Goal: Information Seeking & Learning: Check status

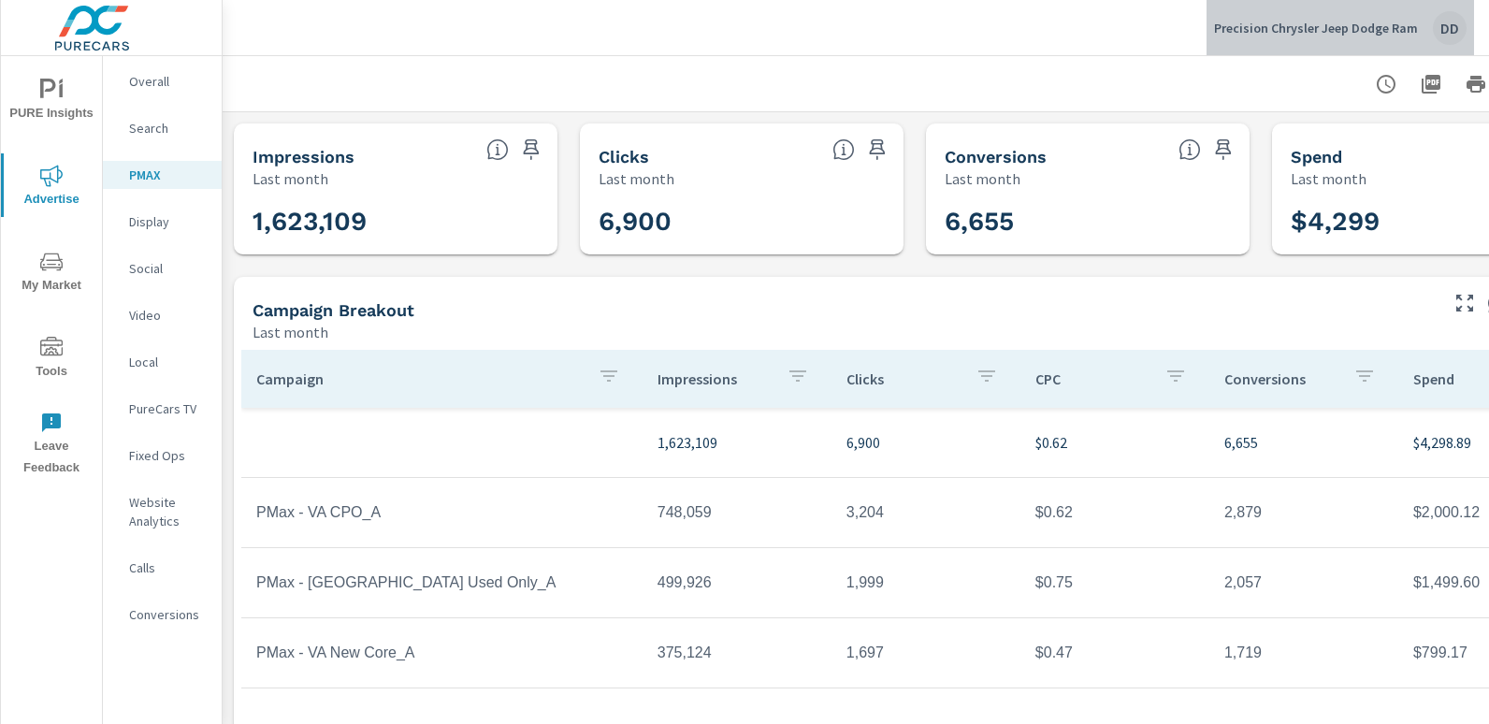
click at [1445, 33] on div "DD" at bounding box center [1450, 28] width 34 height 34
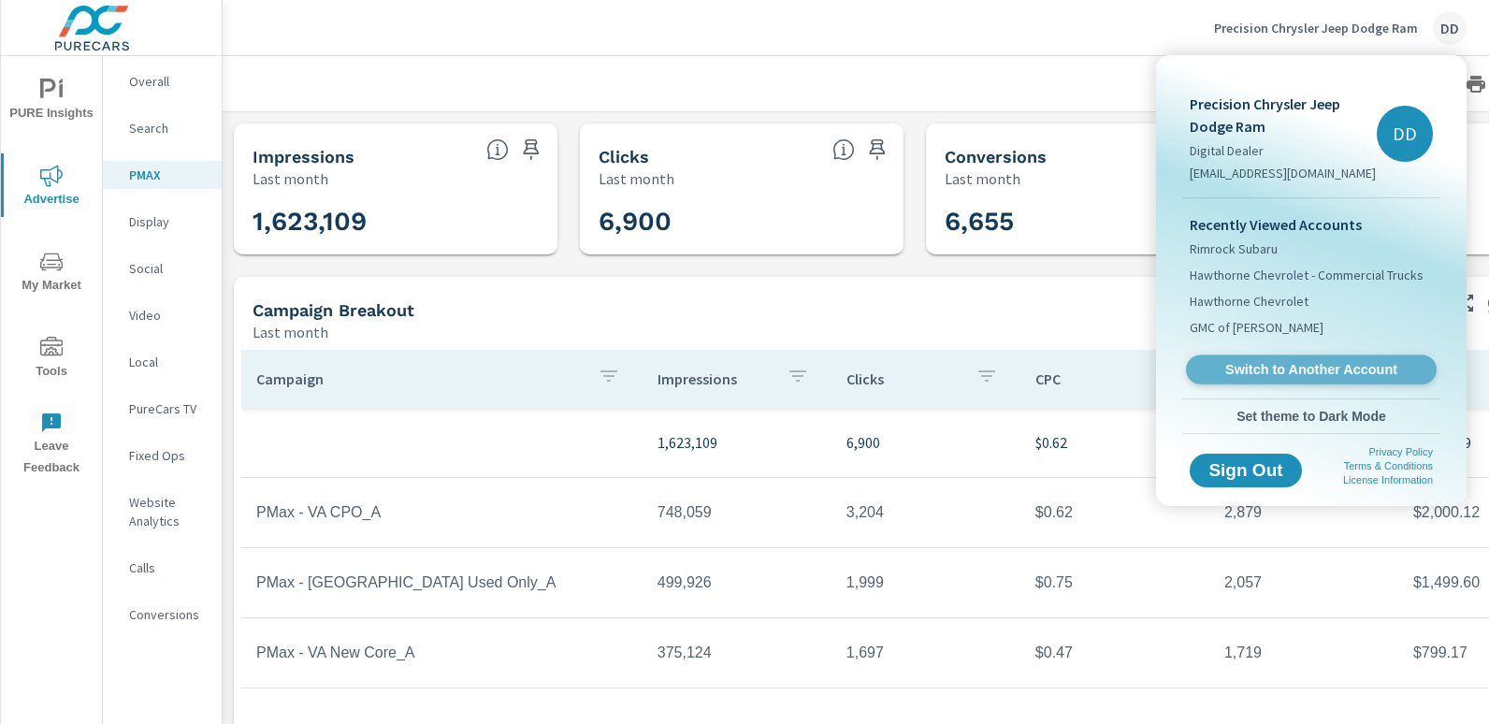
click at [1299, 361] on span "Switch to Another Account" at bounding box center [1311, 370] width 229 height 18
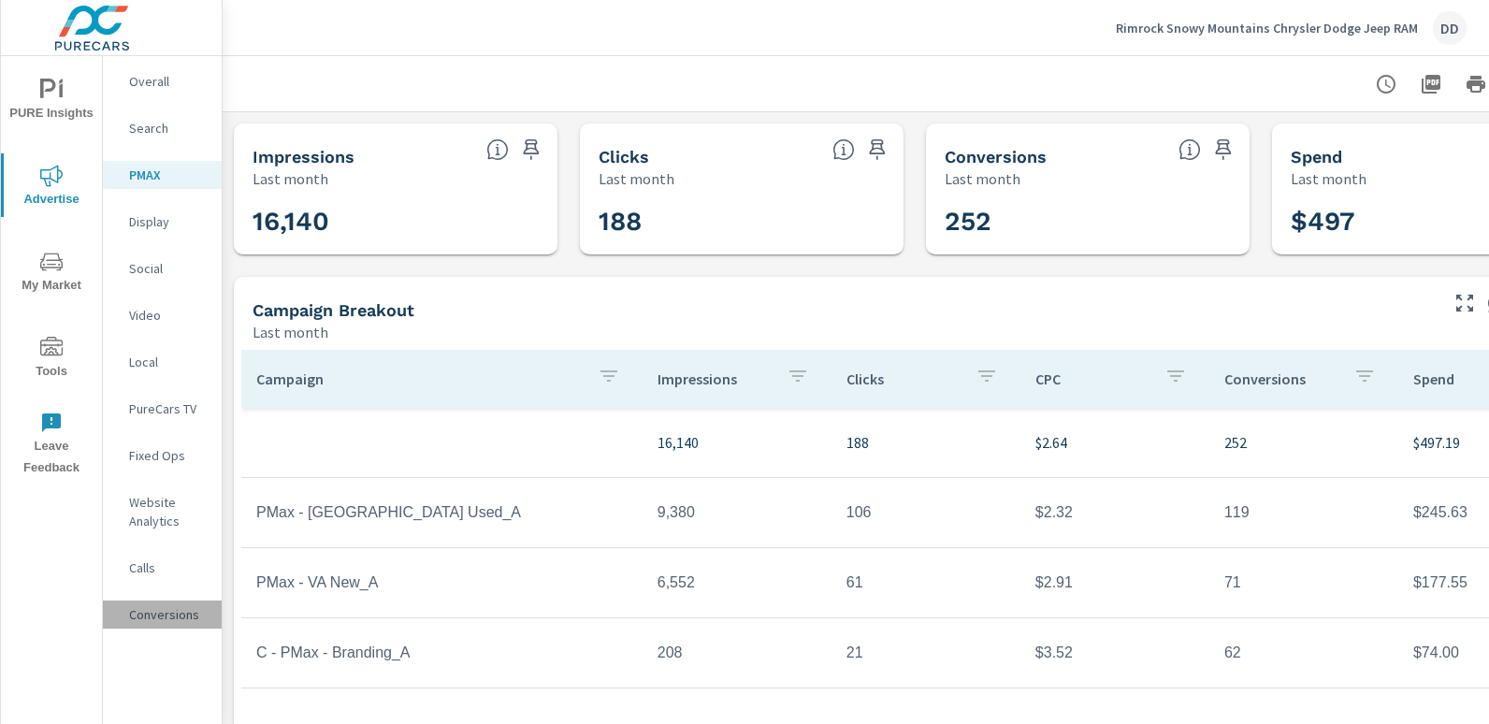
click at [161, 607] on p "Conversions" at bounding box center [168, 614] width 78 height 19
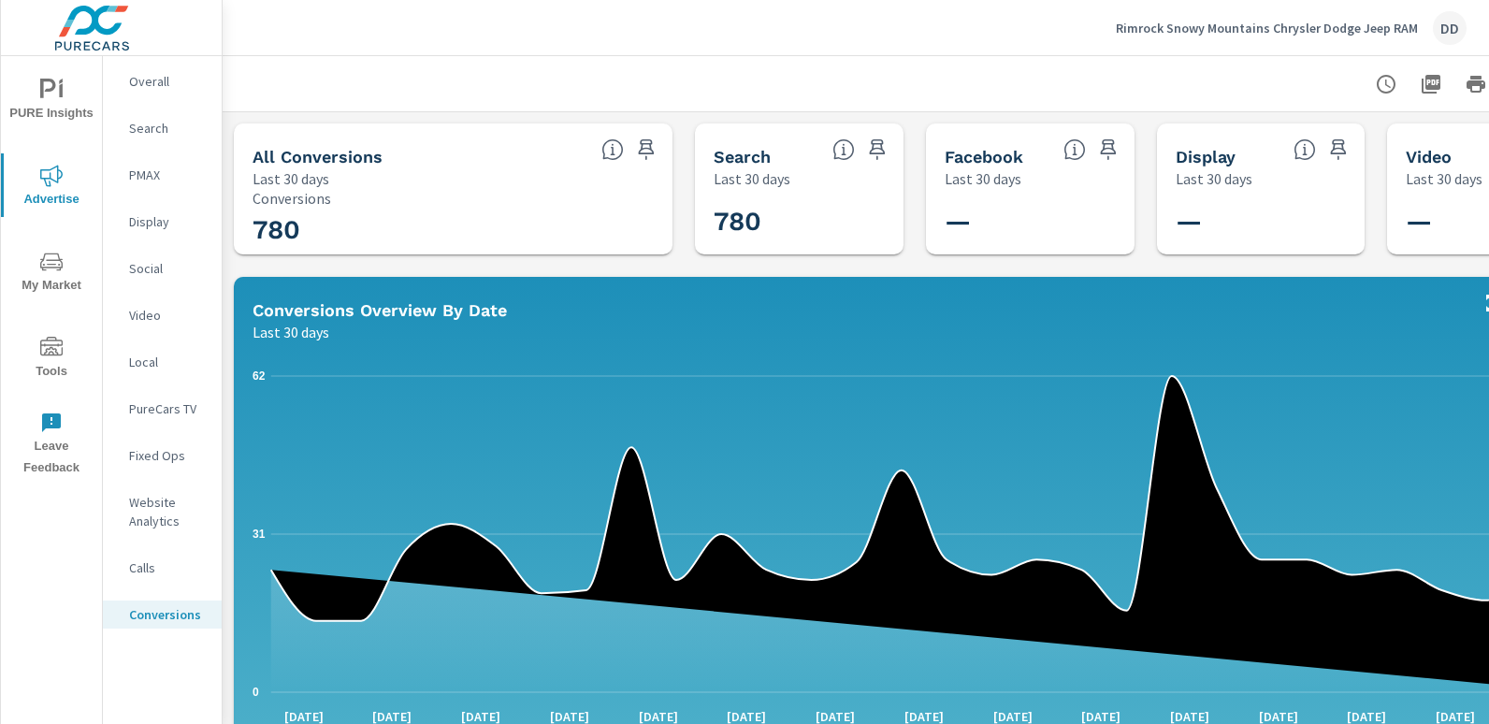
scroll to position [0, 132]
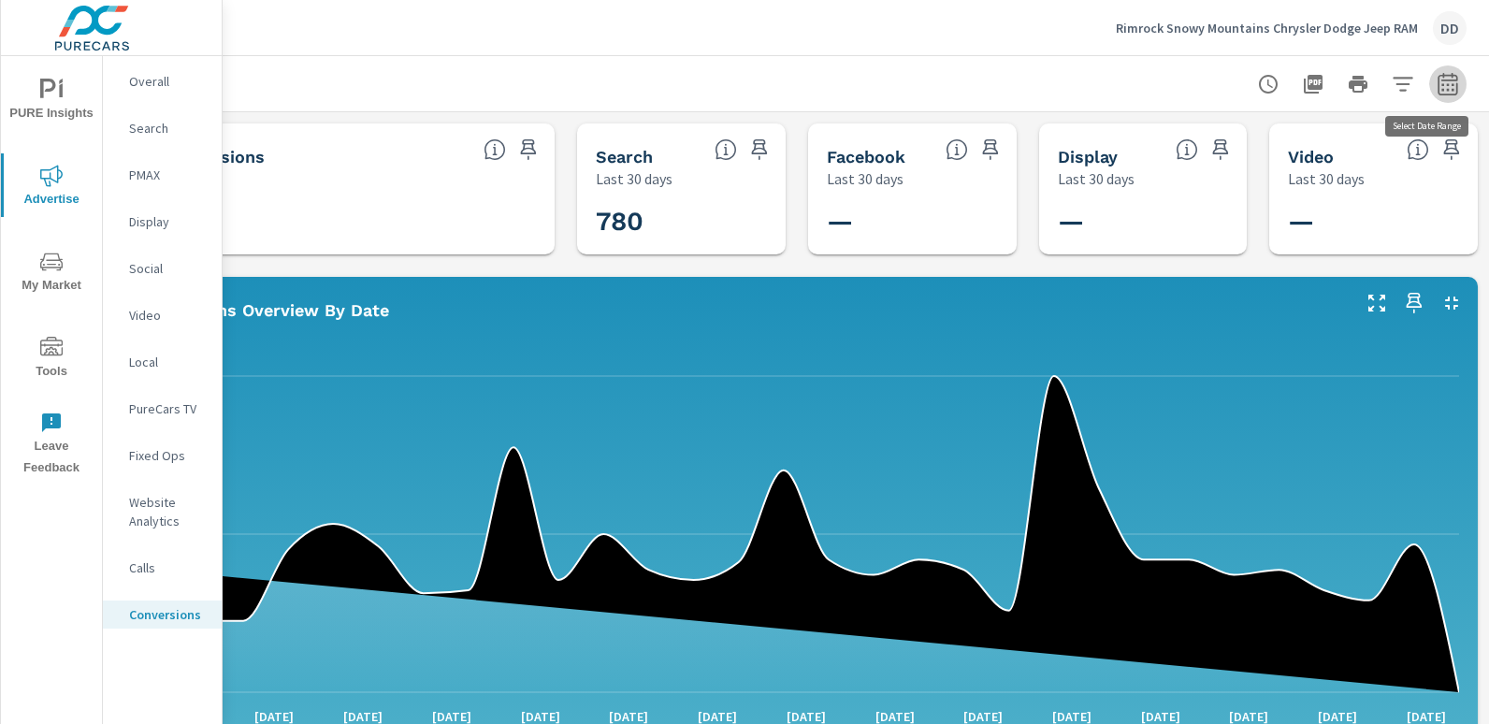
click at [1438, 80] on icon "button" at bounding box center [1448, 83] width 20 height 22
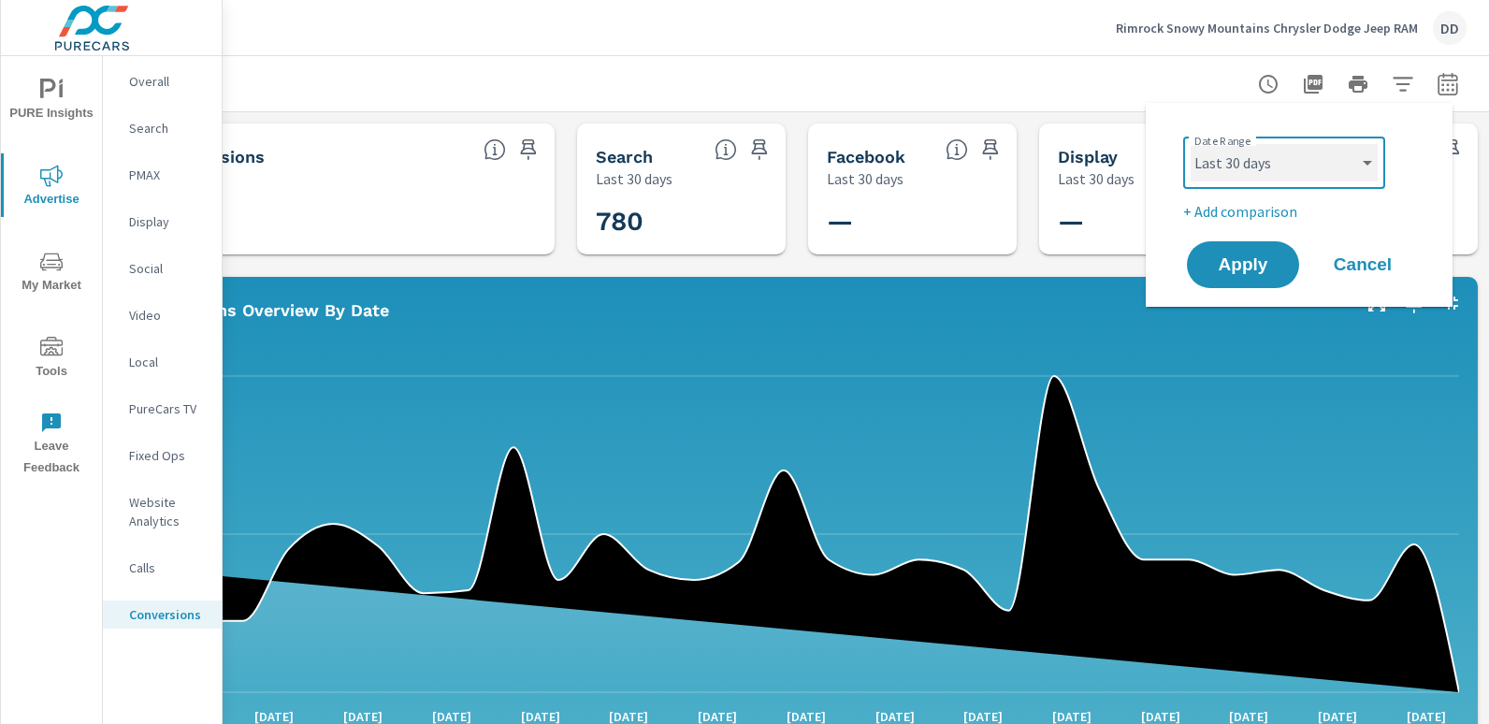
click at [1324, 177] on select "Custom Yesterday Last week Last 7 days Last 14 days Last 30 days Last 45 days L…" at bounding box center [1284, 162] width 187 height 37
click at [1191, 144] on select "Custom Yesterday Last week Last 7 days Last 14 days Last 30 days Last 45 days L…" at bounding box center [1284, 162] width 187 height 37
select select "Last month"
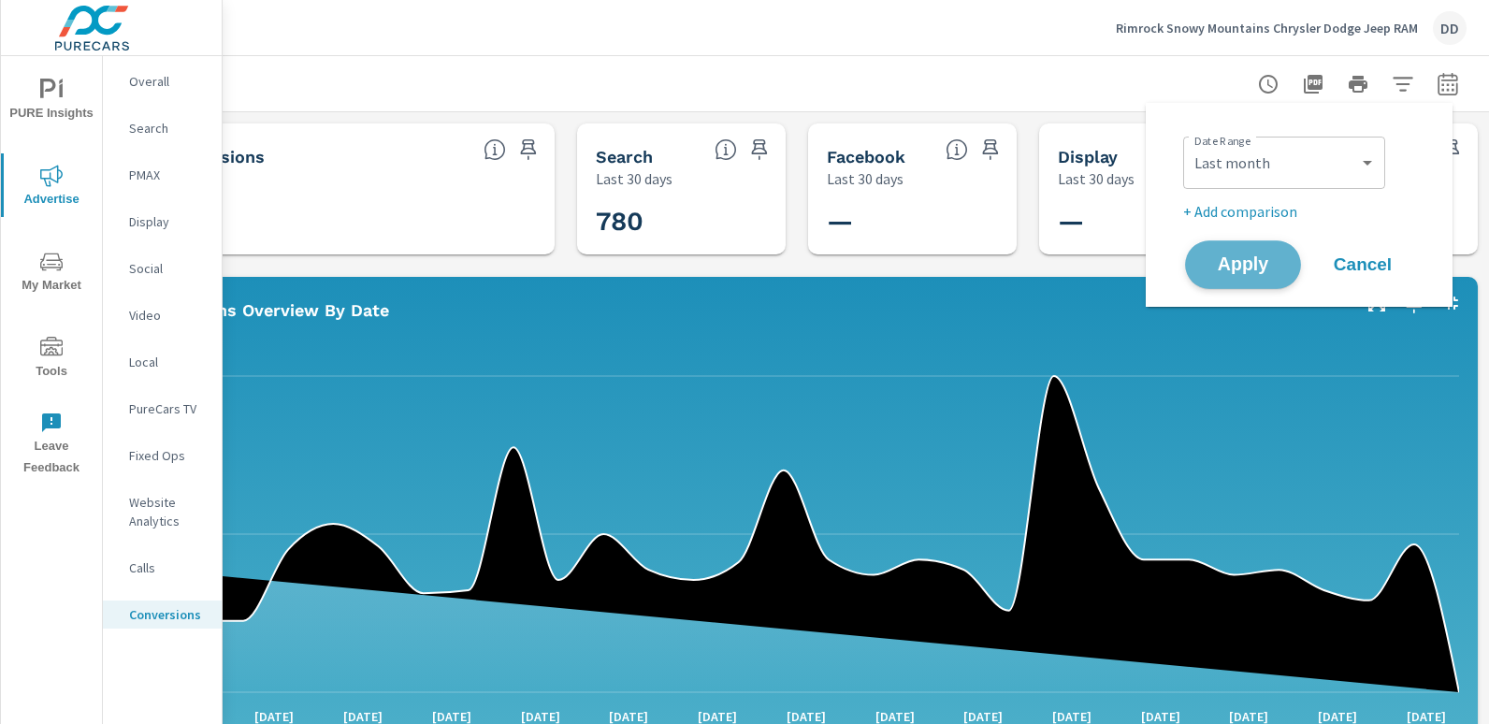
click at [1215, 265] on span "Apply" at bounding box center [1243, 265] width 77 height 18
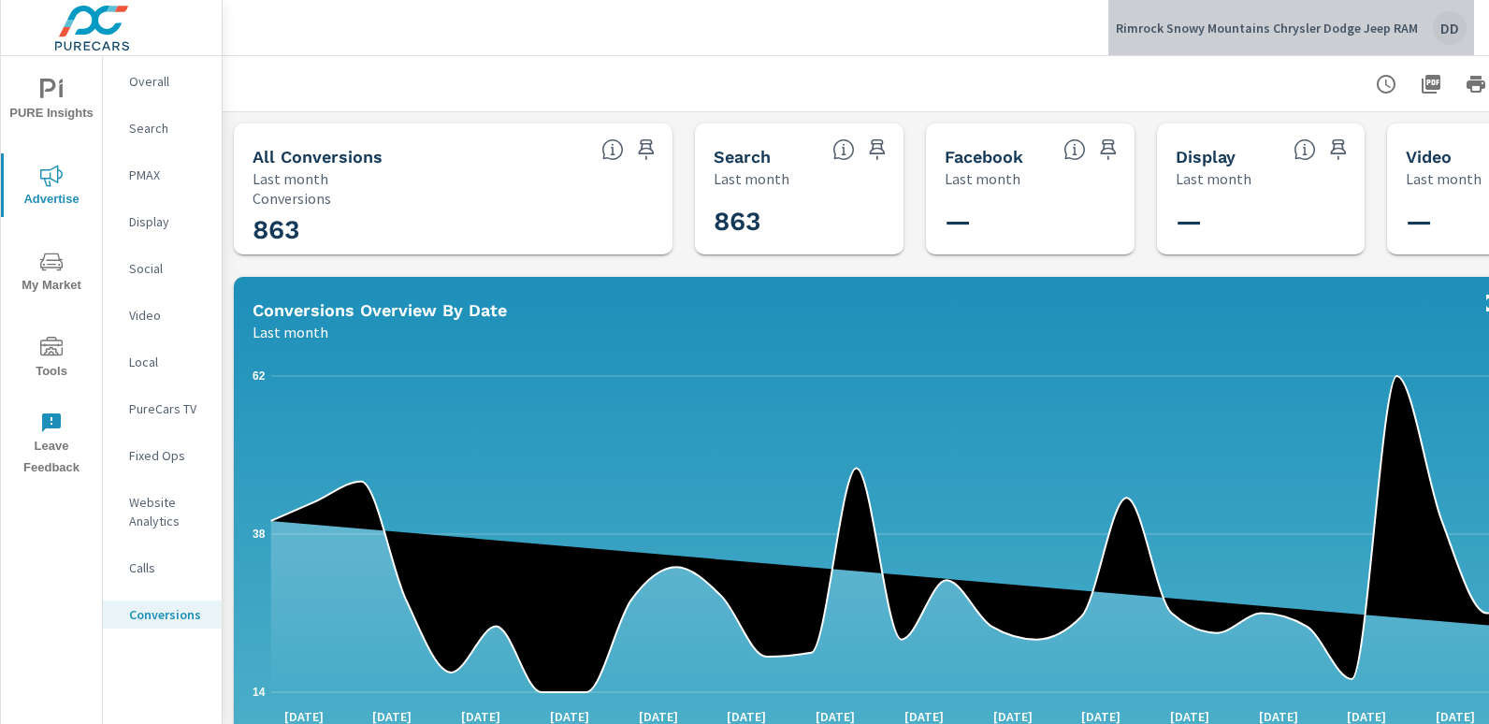
click at [1446, 30] on div "DD" at bounding box center [1450, 28] width 34 height 34
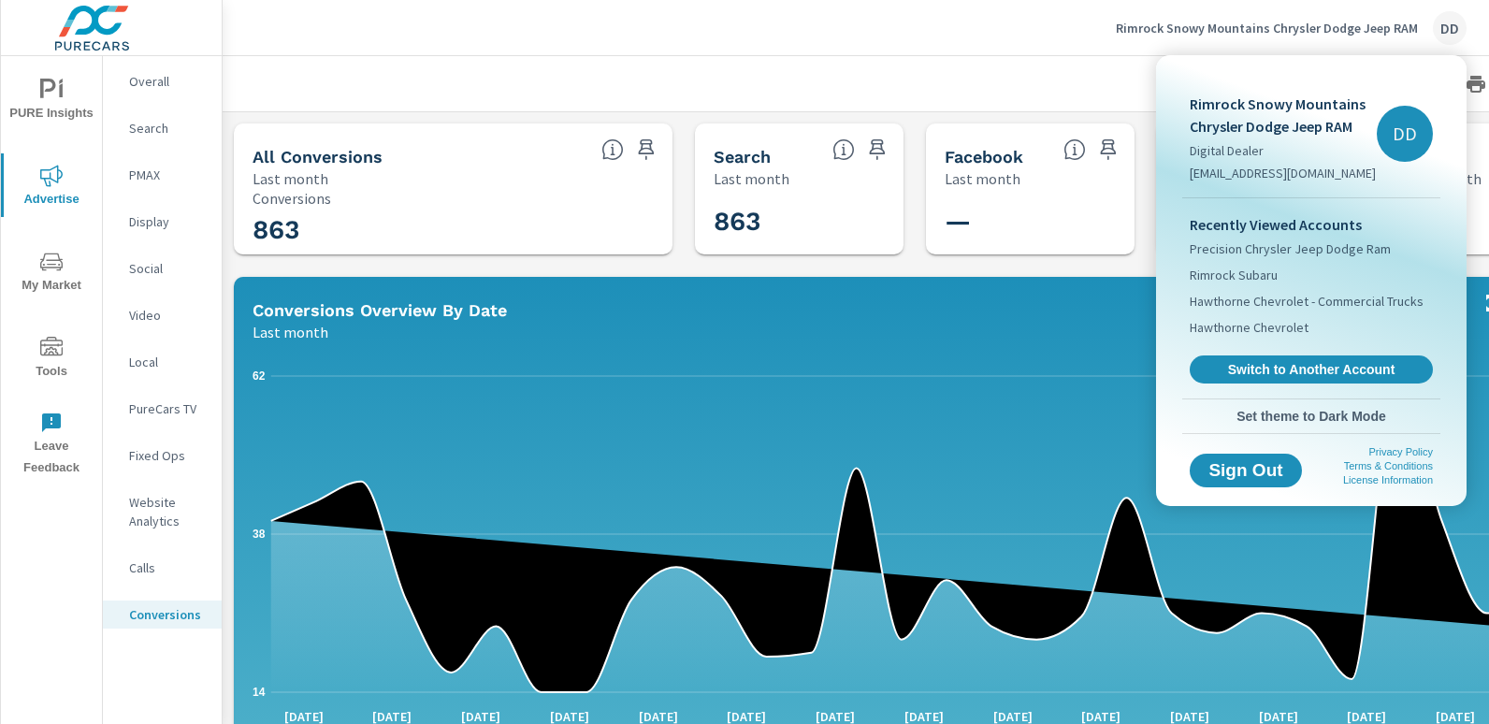
click at [1030, 35] on div at bounding box center [744, 362] width 1489 height 724
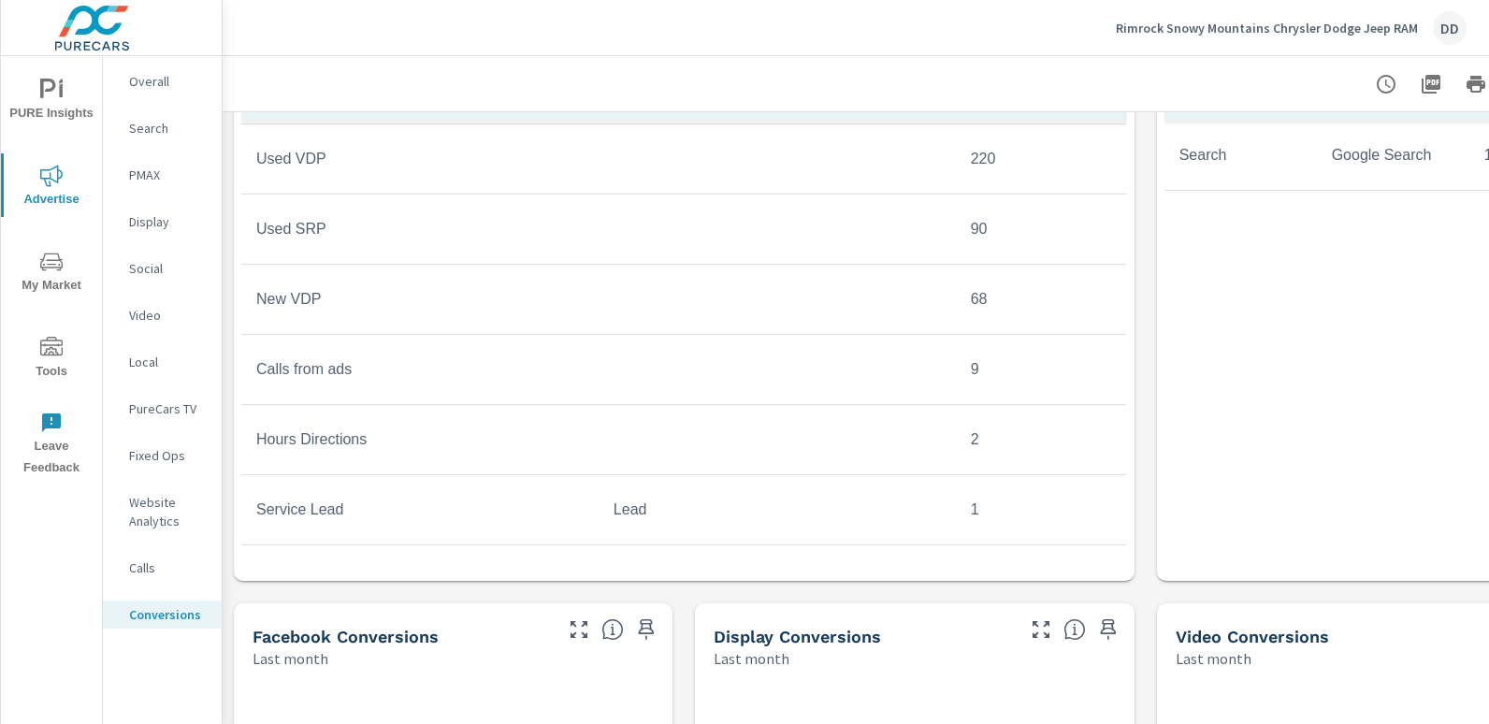
scroll to position [920, 0]
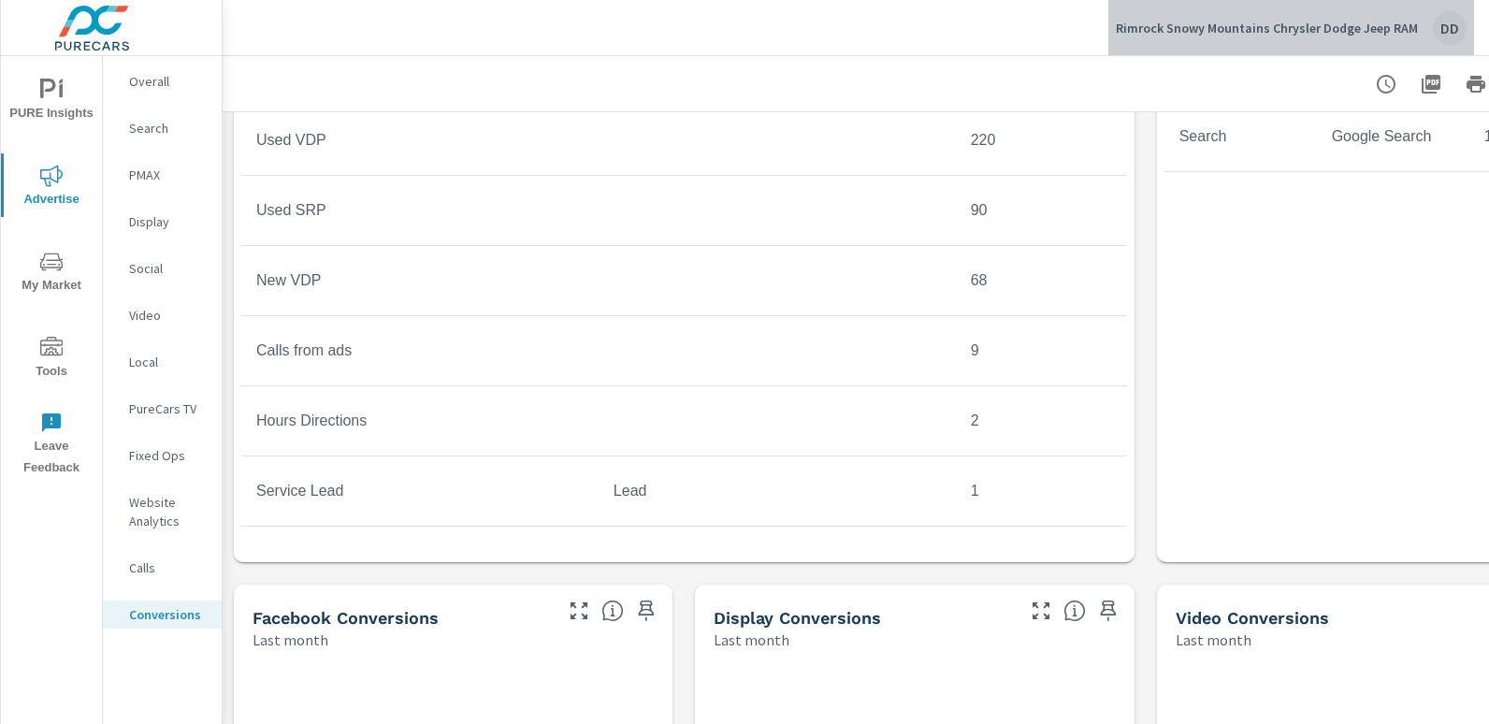
click at [1462, 31] on div "DD" at bounding box center [1450, 28] width 34 height 34
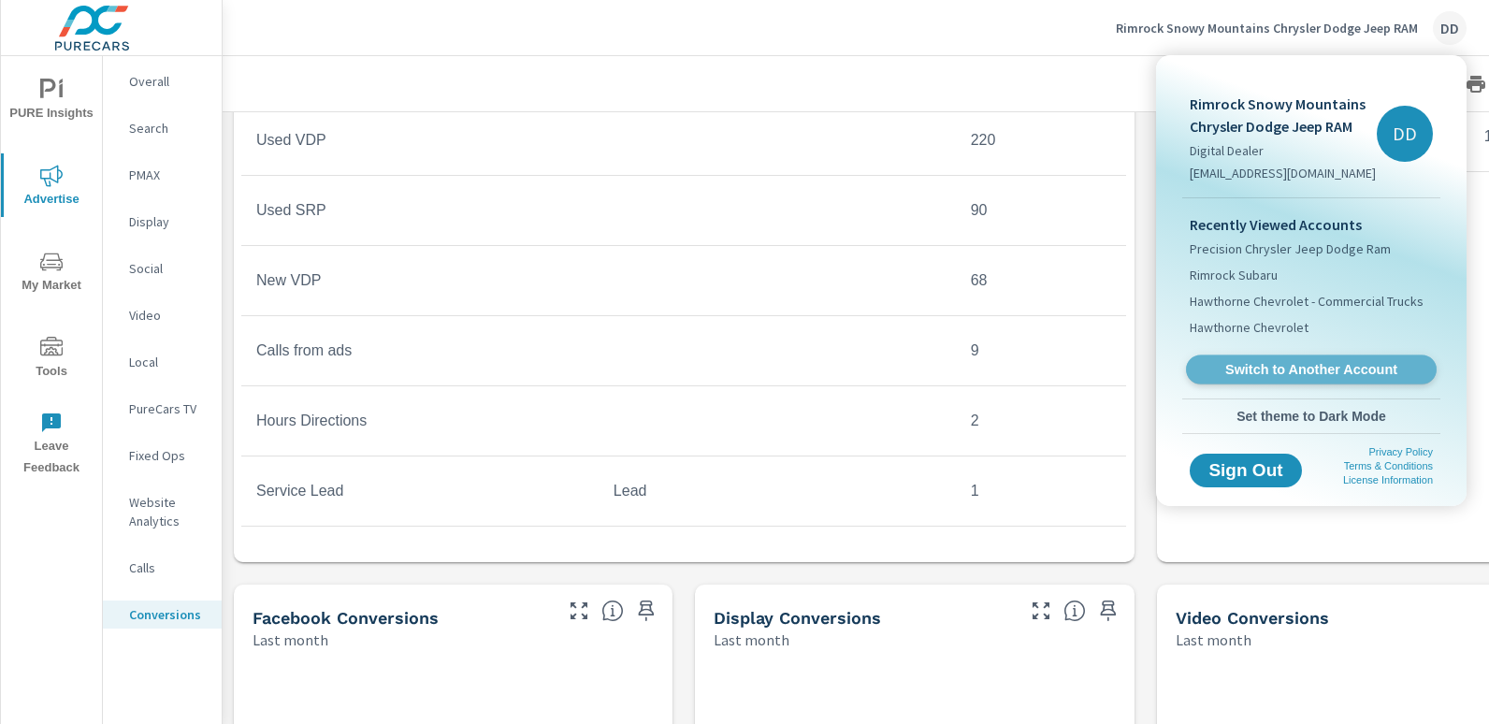
click at [1315, 357] on link "Switch to Another Account" at bounding box center [1311, 370] width 251 height 29
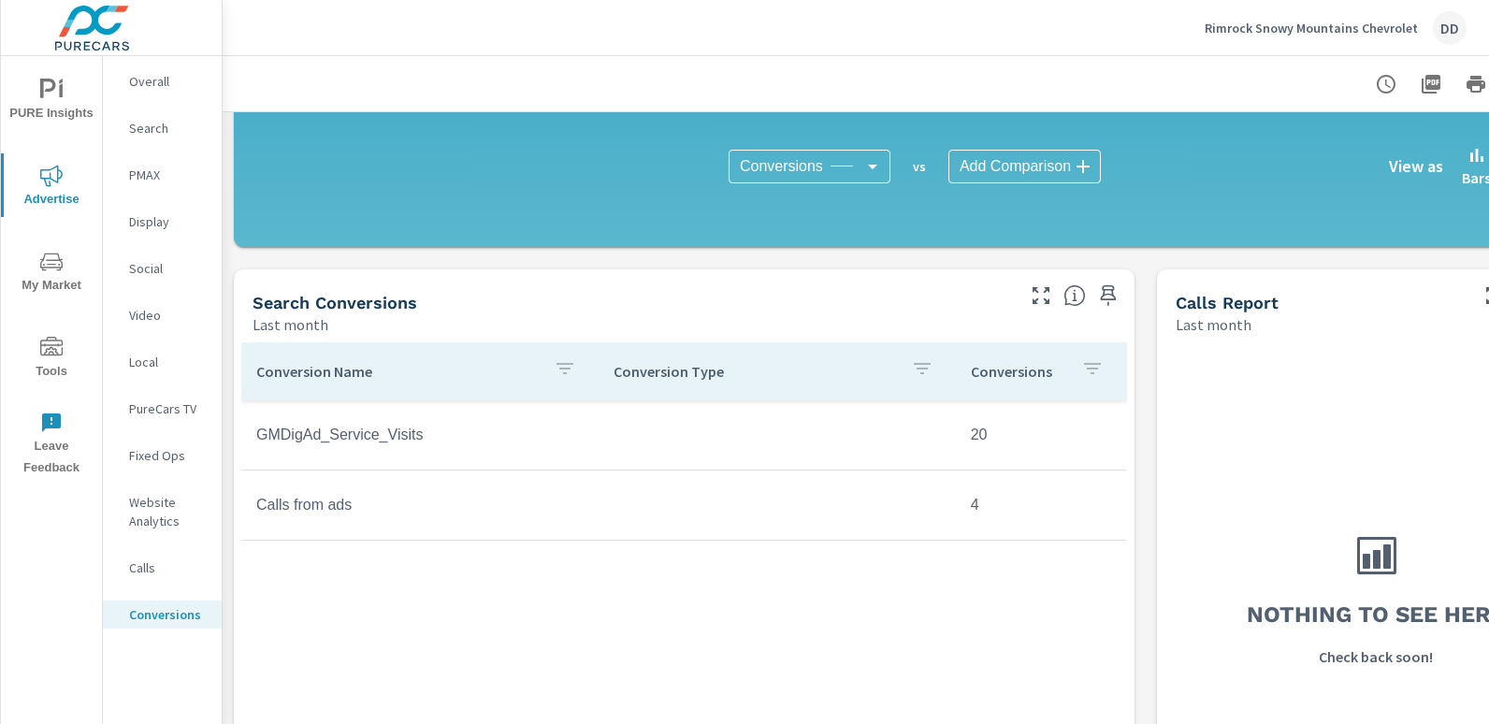
scroll to position [618, 0]
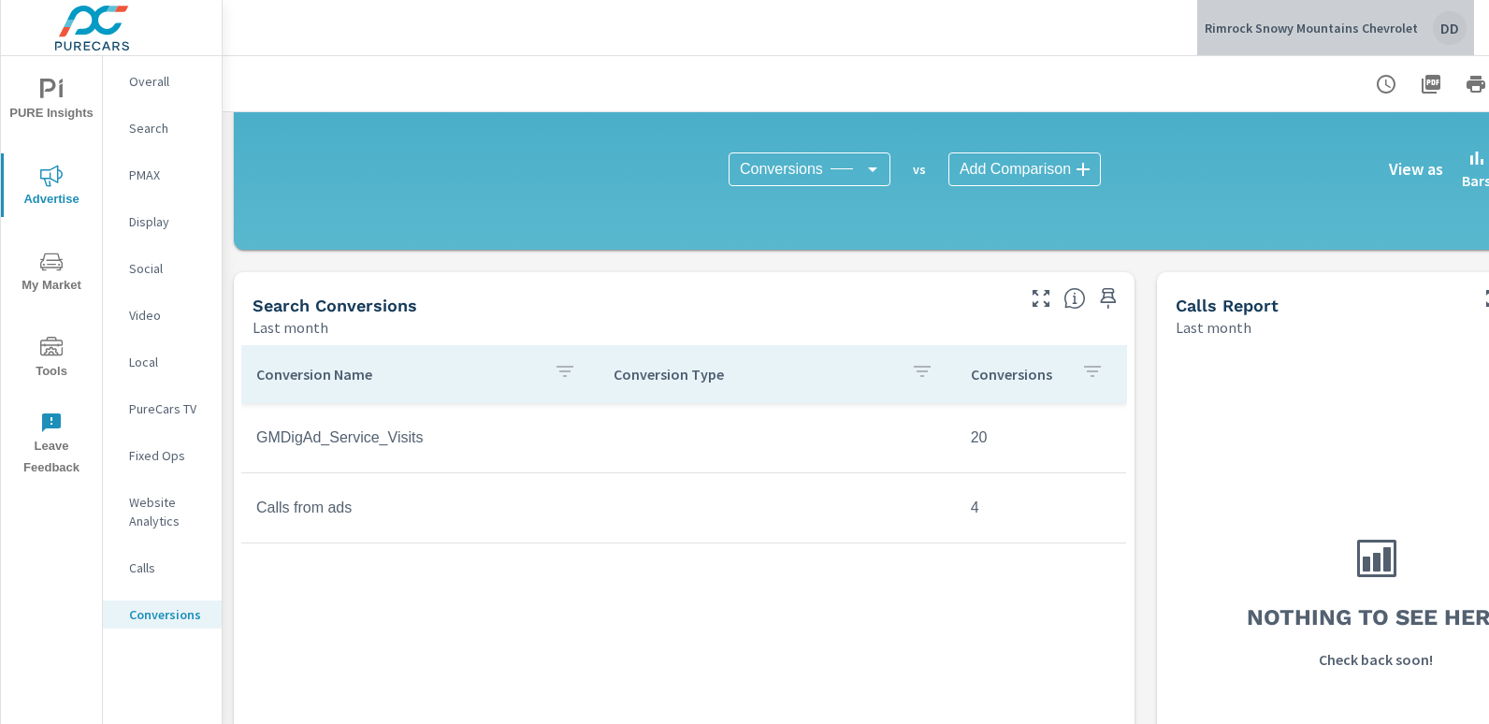
click at [1459, 17] on div "DD" at bounding box center [1450, 28] width 34 height 34
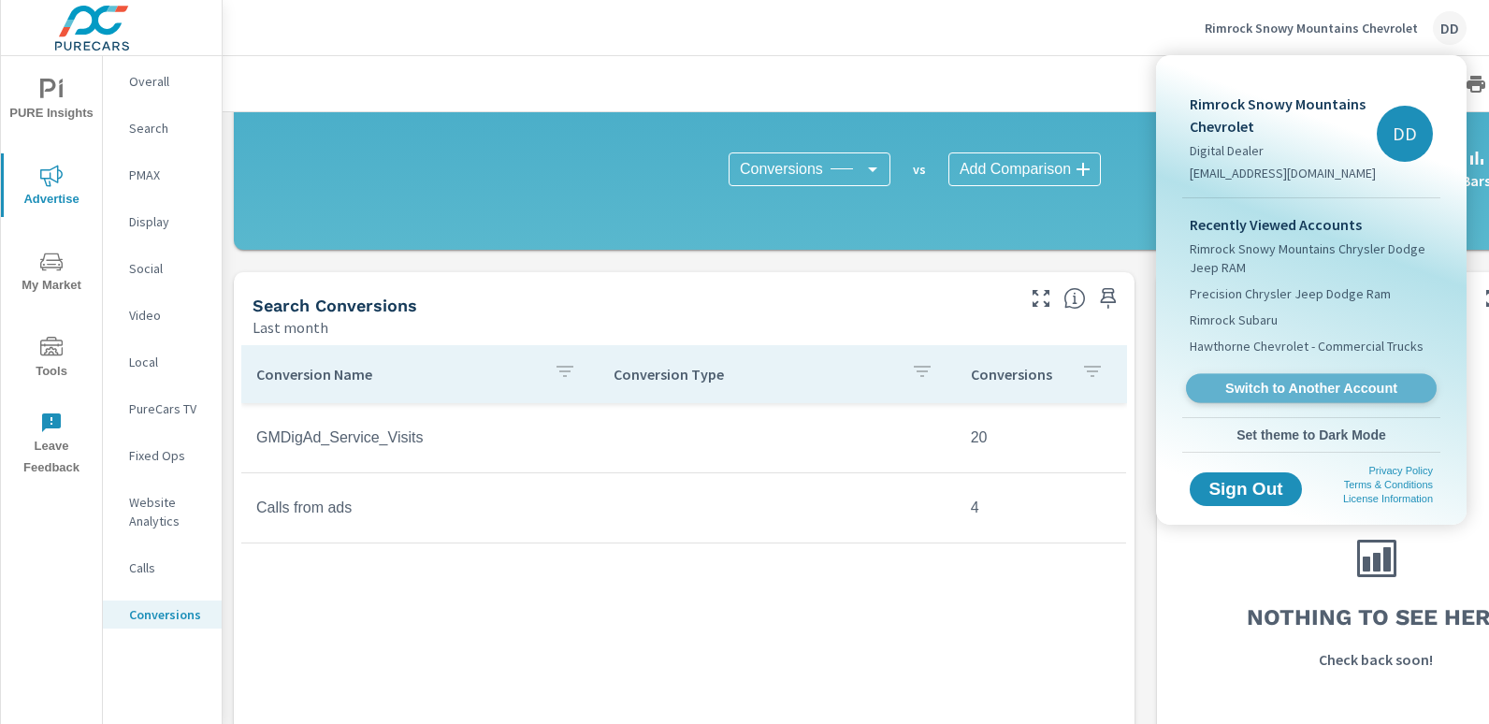
click at [1329, 381] on span "Switch to Another Account" at bounding box center [1311, 389] width 229 height 18
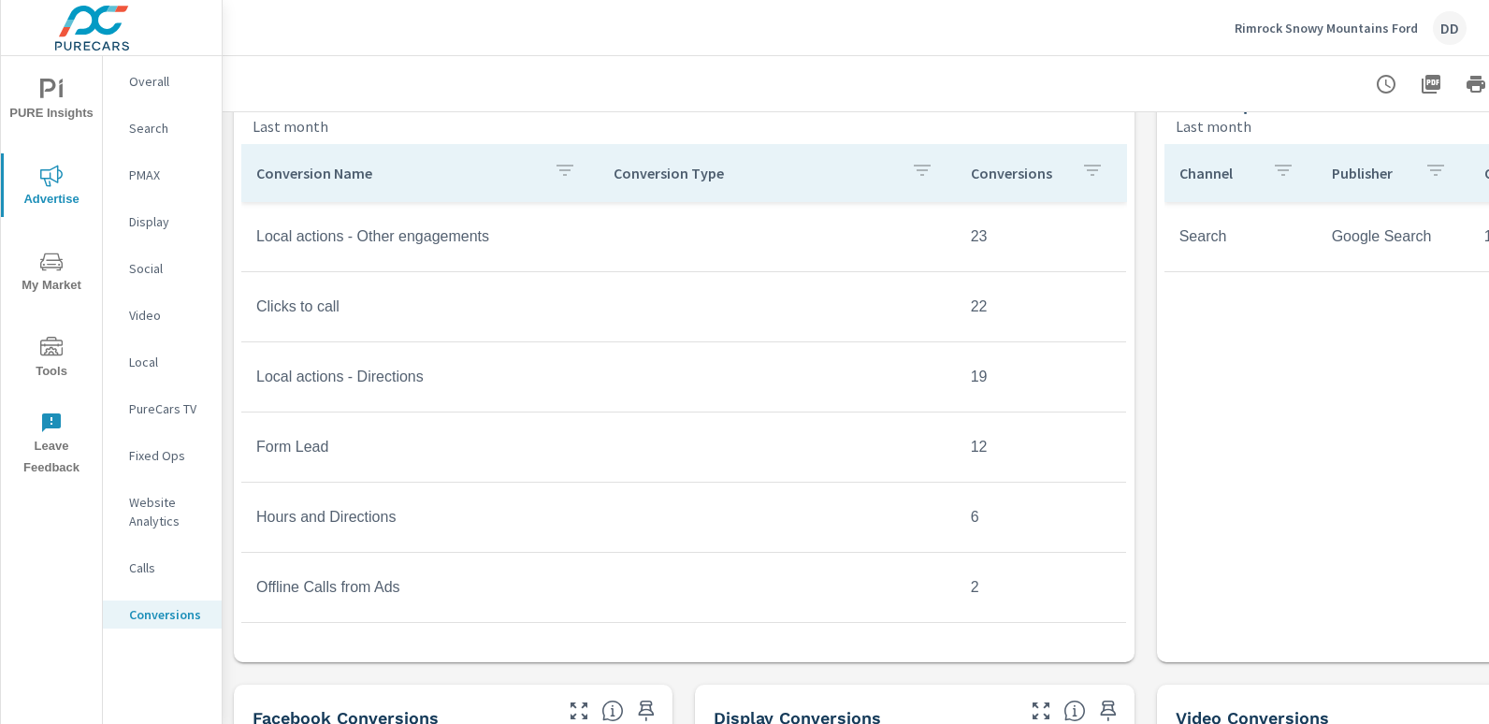
scroll to position [791, 0]
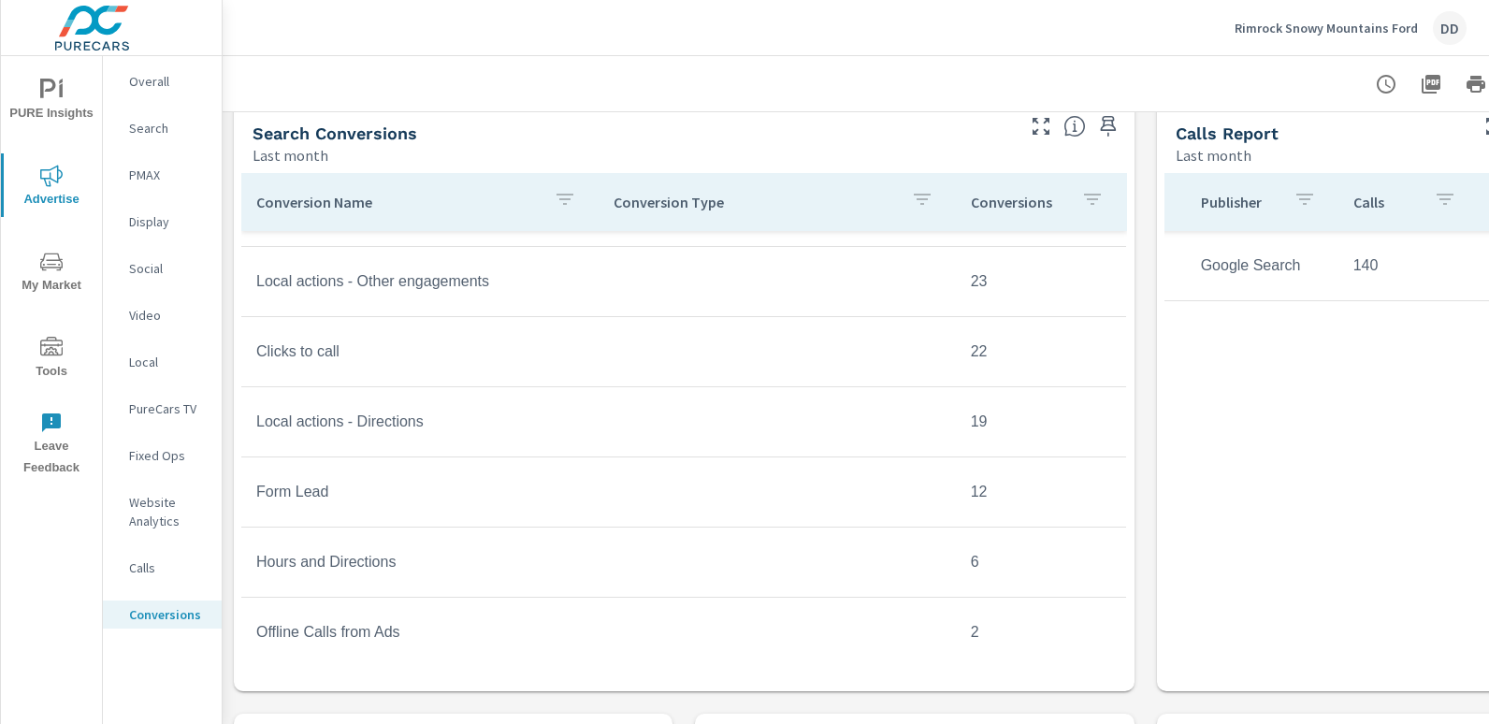
scroll to position [0, 133]
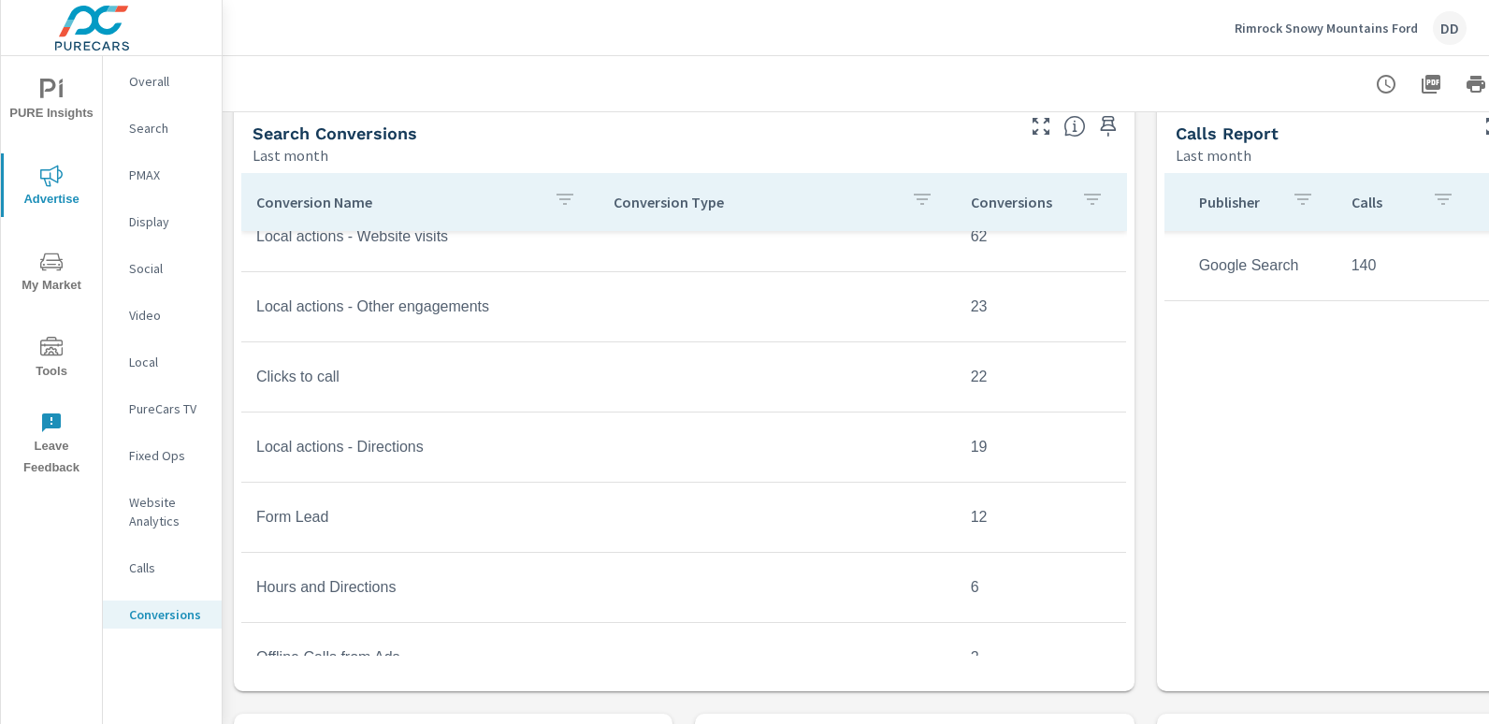
scroll to position [375, 0]
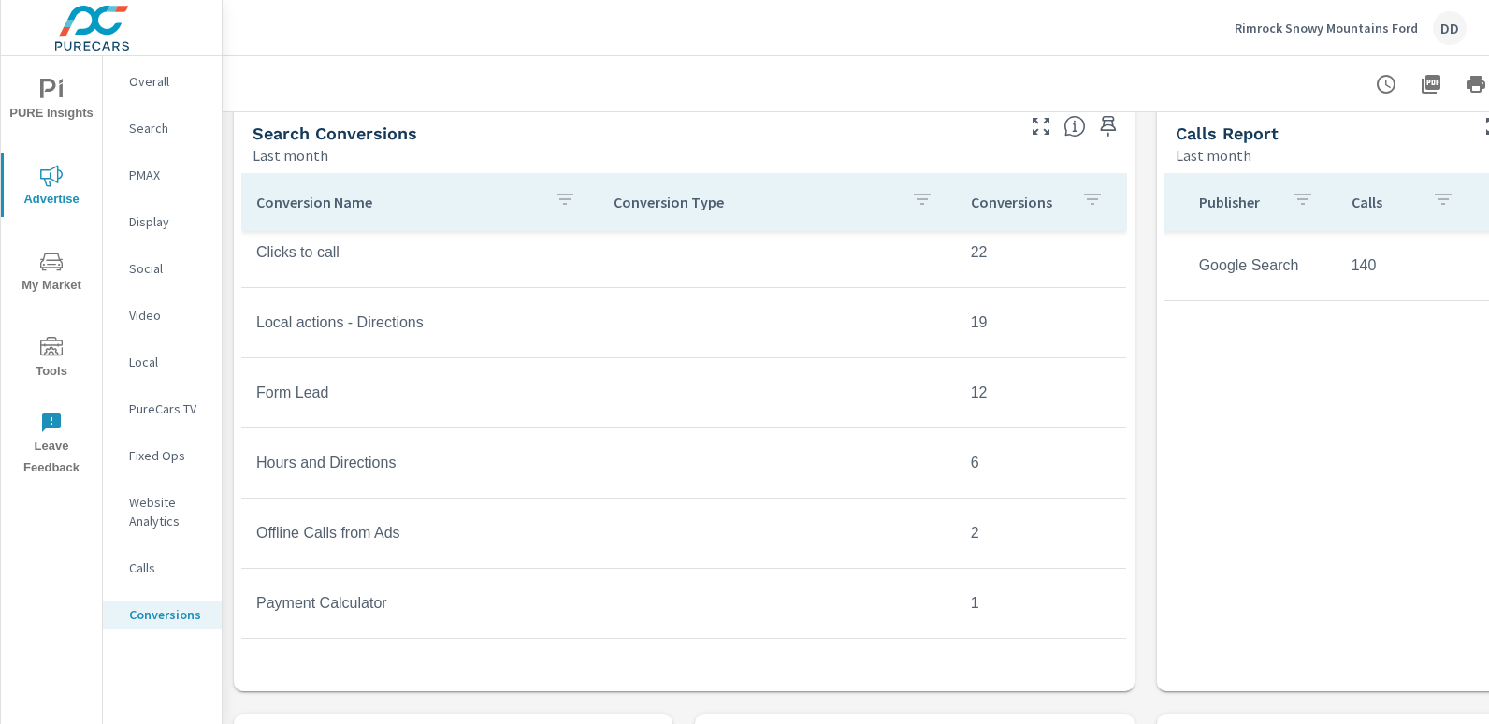
scroll to position [559, 0]
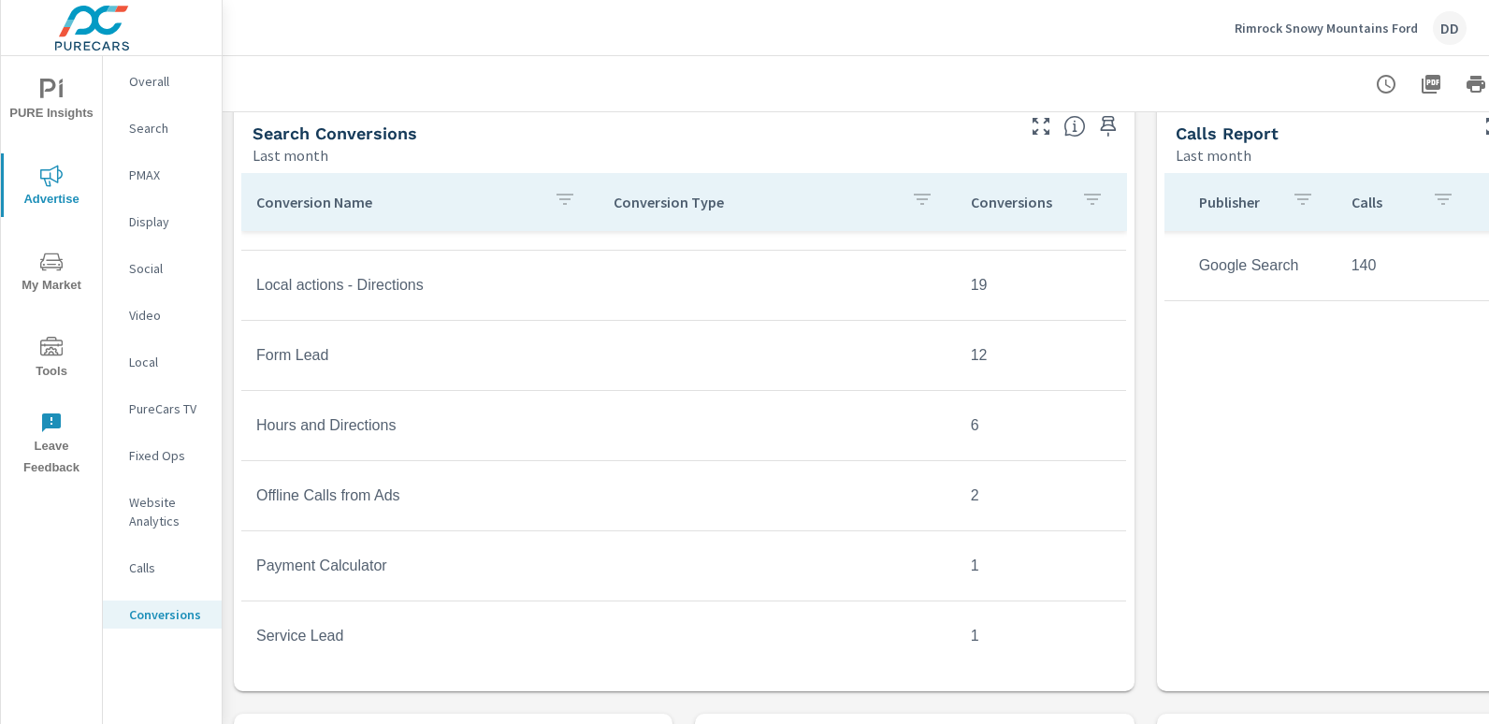
scroll to position [559, 0]
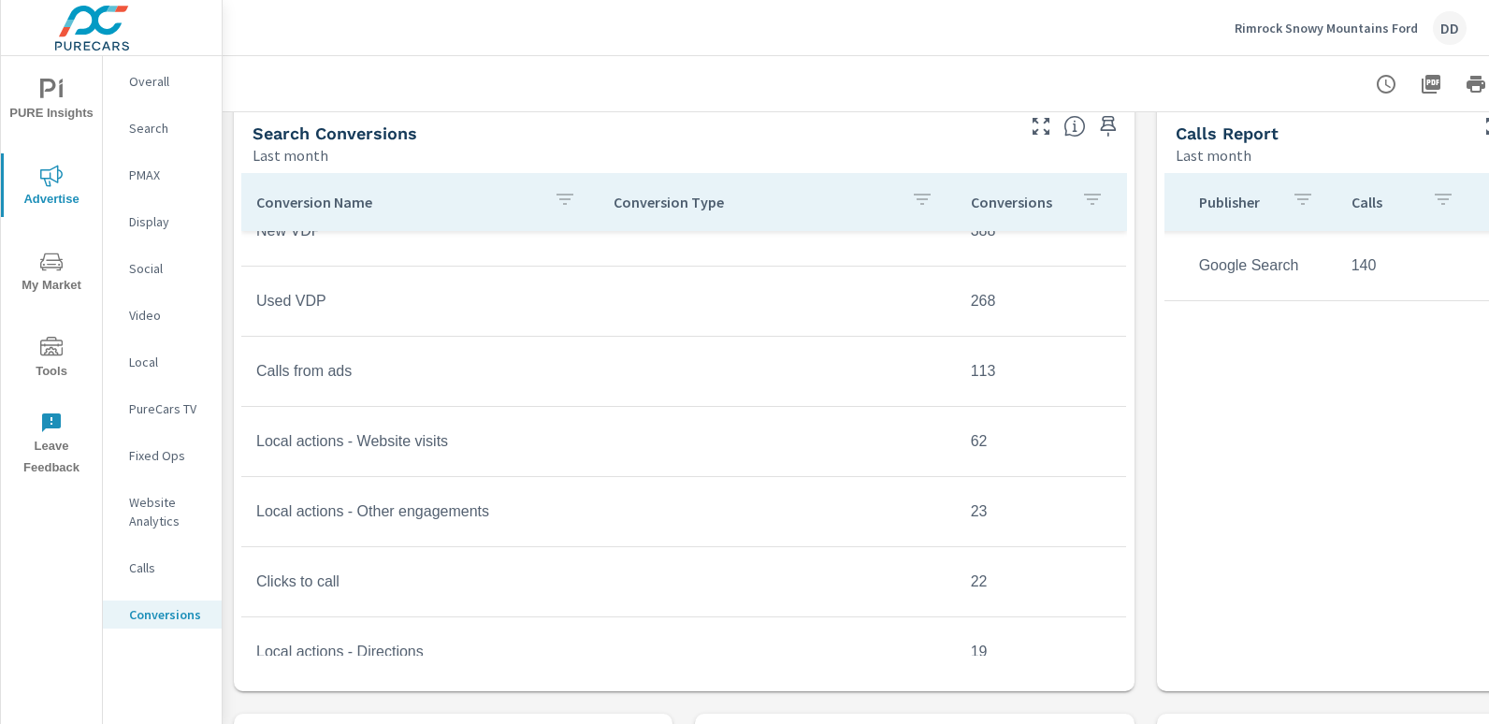
scroll to position [18, 0]
